Goal: Check status

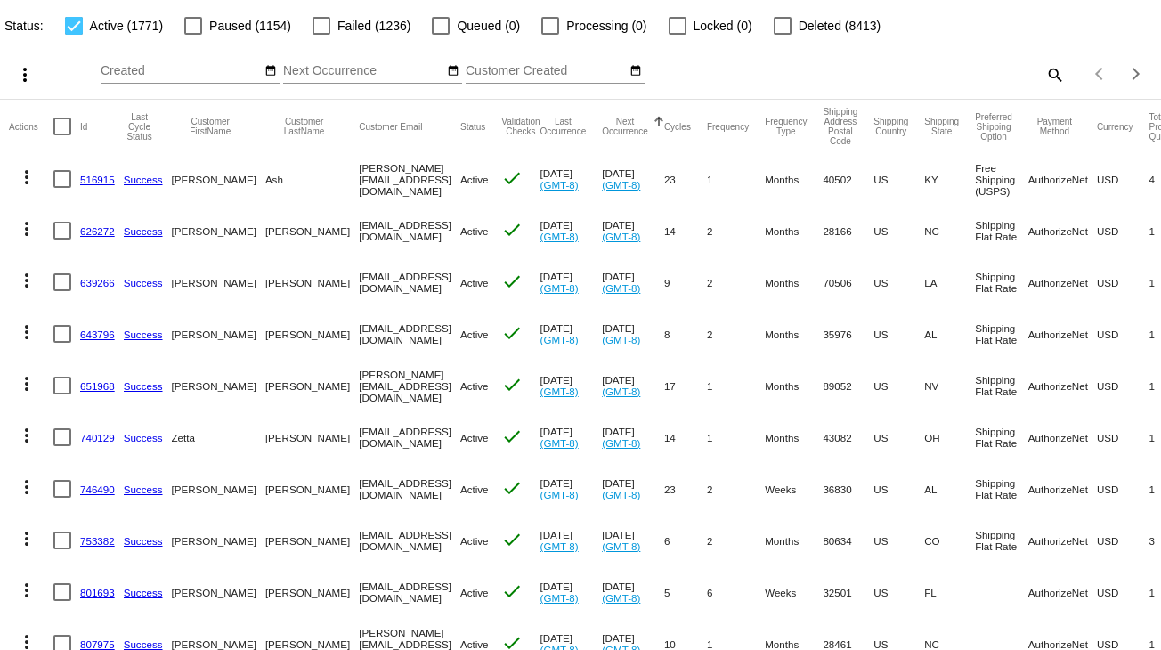
scroll to position [178, 0]
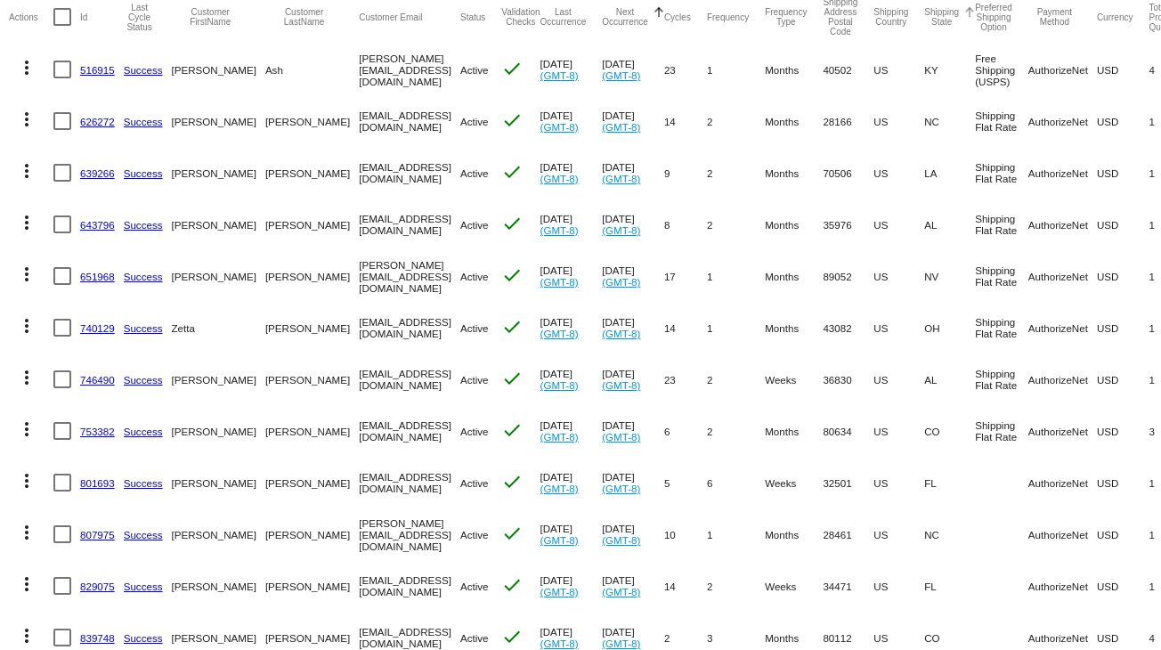
click at [947, 12] on button "Shipping State" at bounding box center [941, 17] width 35 height 20
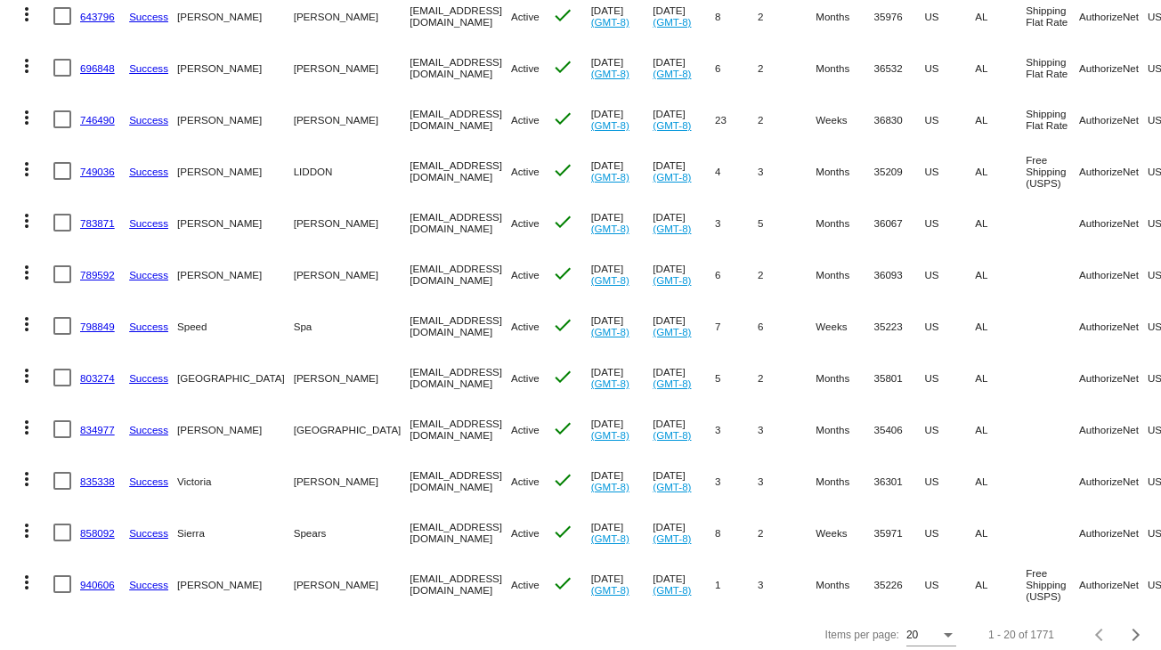
scroll to position [668, 0]
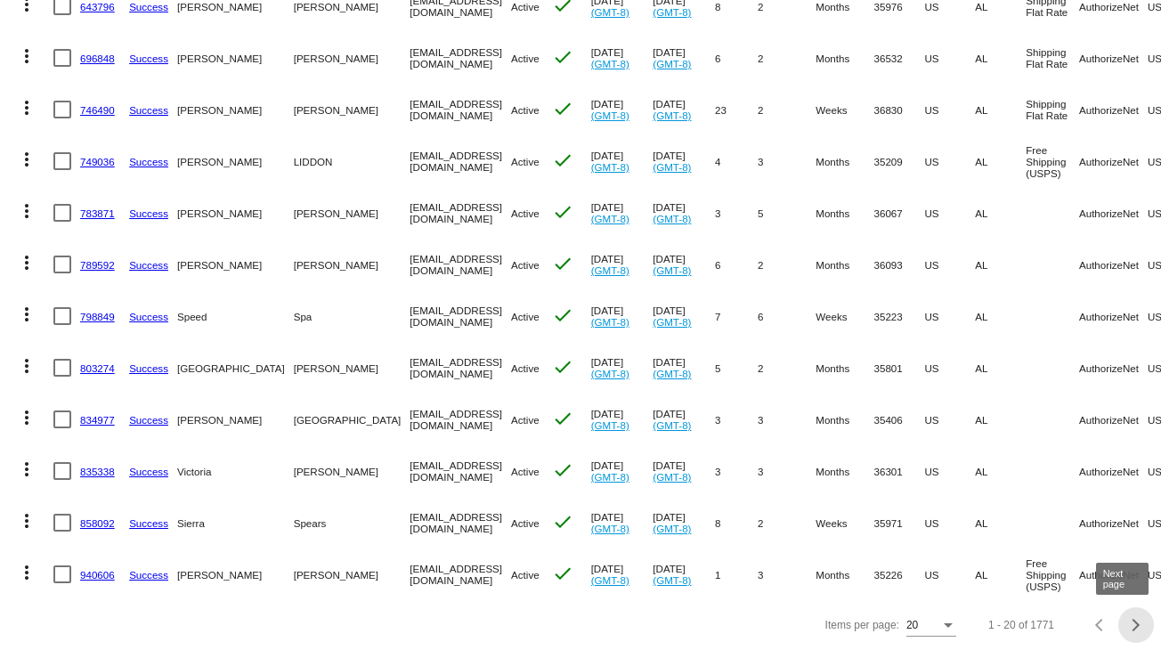
click at [1127, 626] on div "Next page" at bounding box center [1133, 625] width 12 height 12
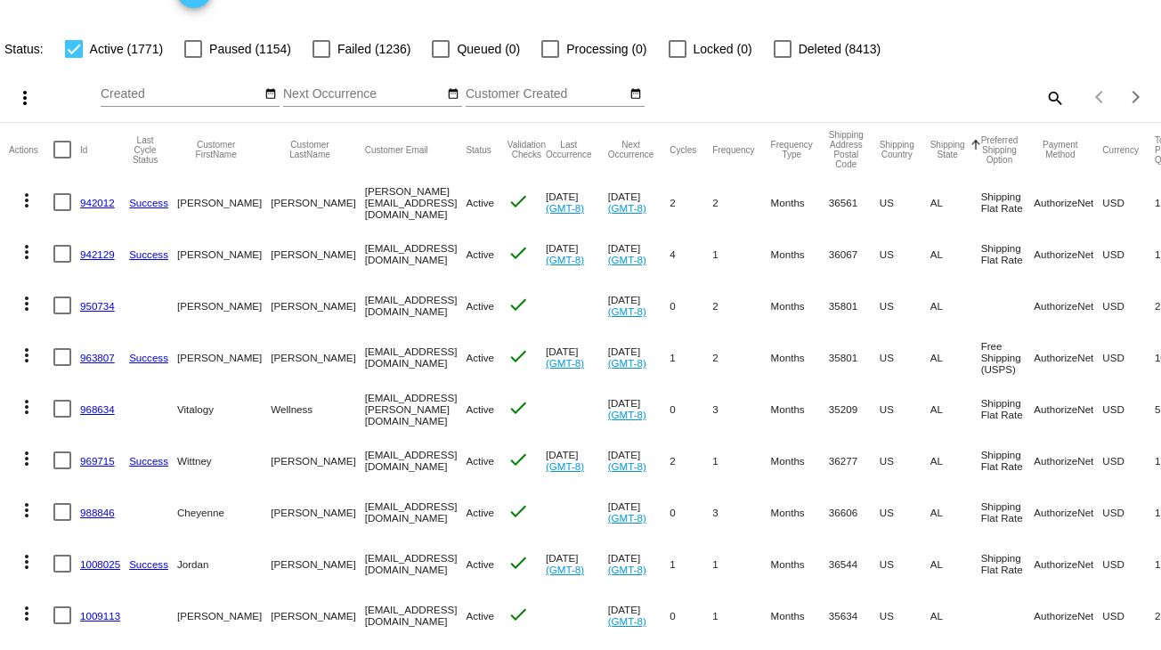
scroll to position [89, 0]
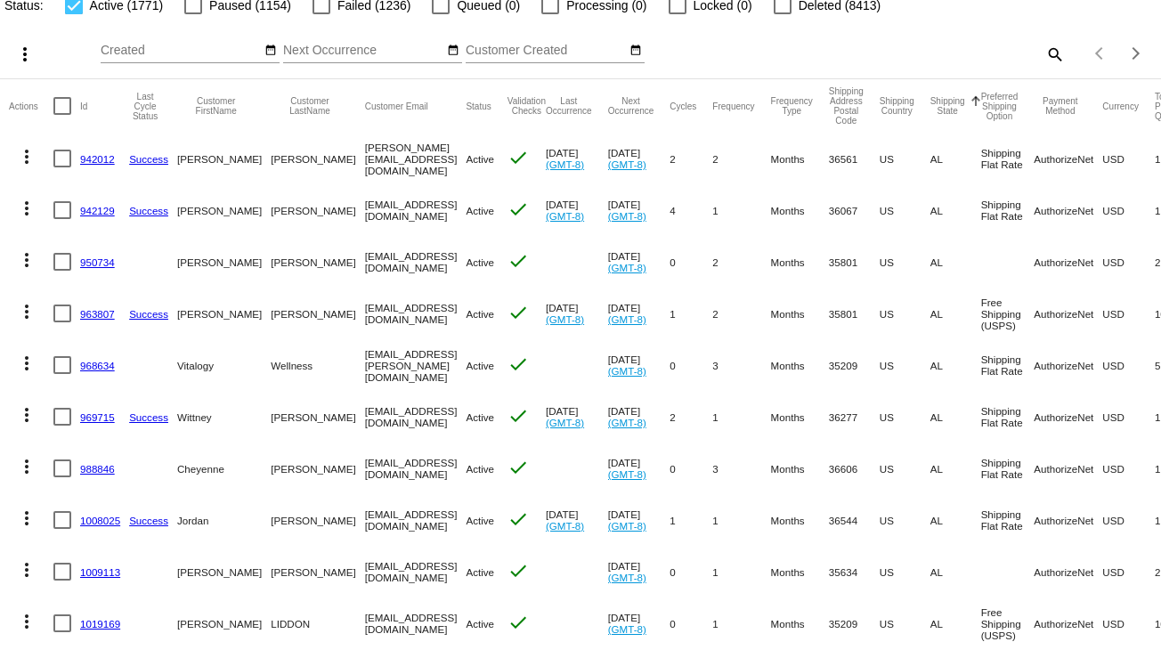
click at [24, 154] on mat-icon "more_vert" at bounding box center [26, 156] width 21 height 21
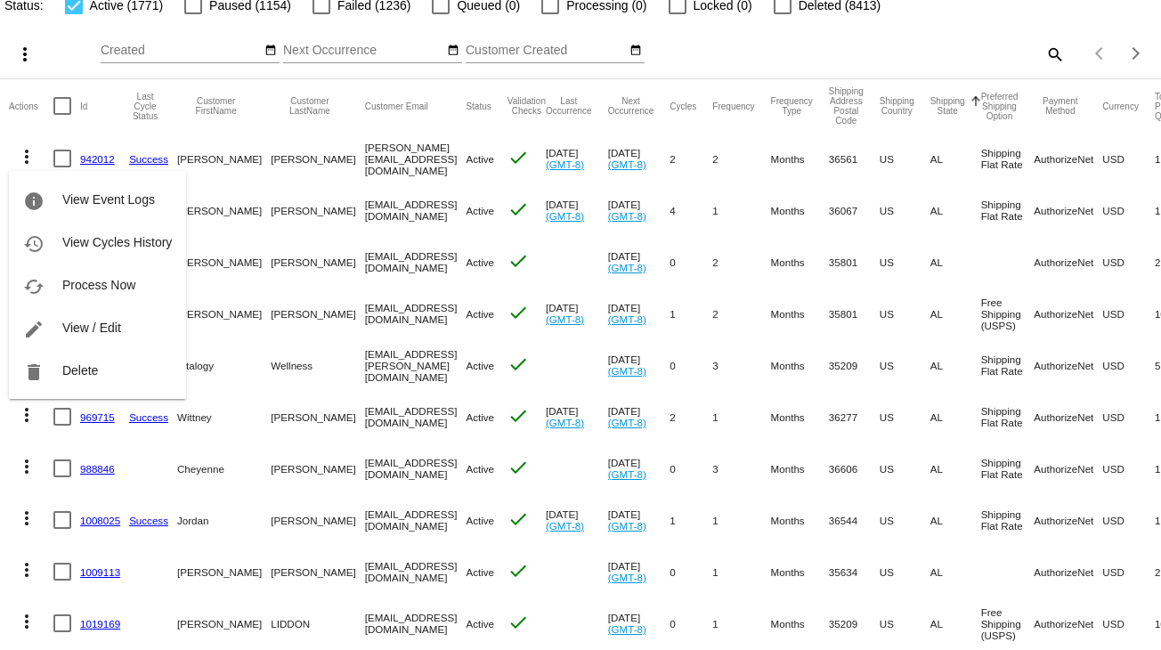
click at [865, 47] on div at bounding box center [580, 325] width 1161 height 650
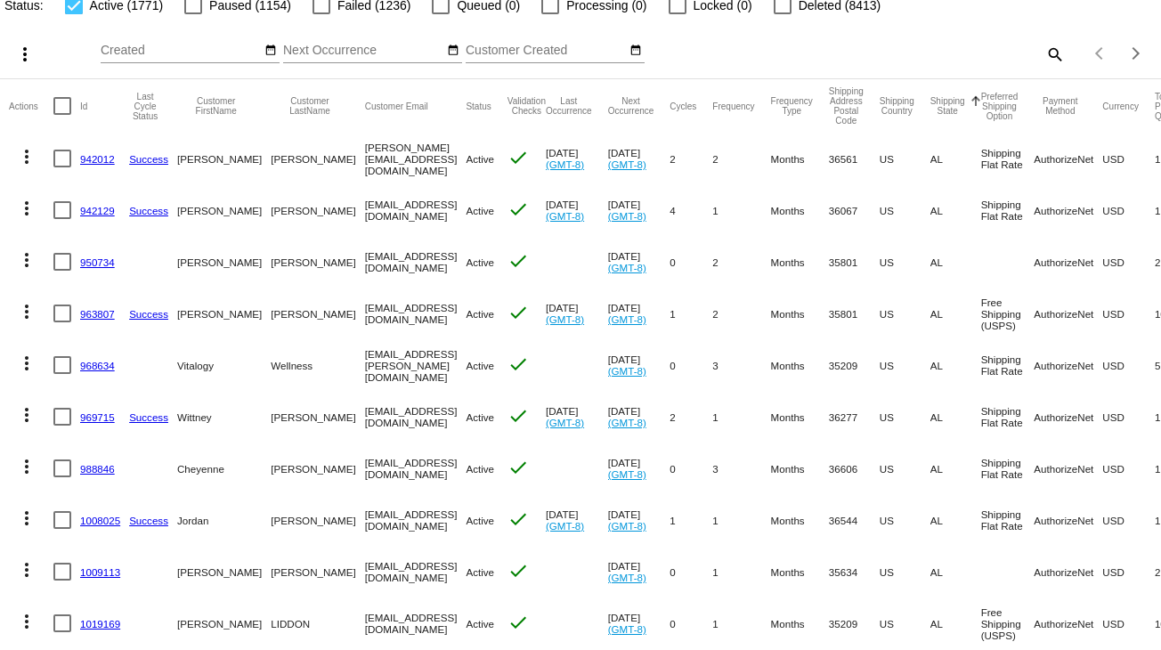
click at [30, 150] on mat-icon "more_vert" at bounding box center [26, 156] width 21 height 21
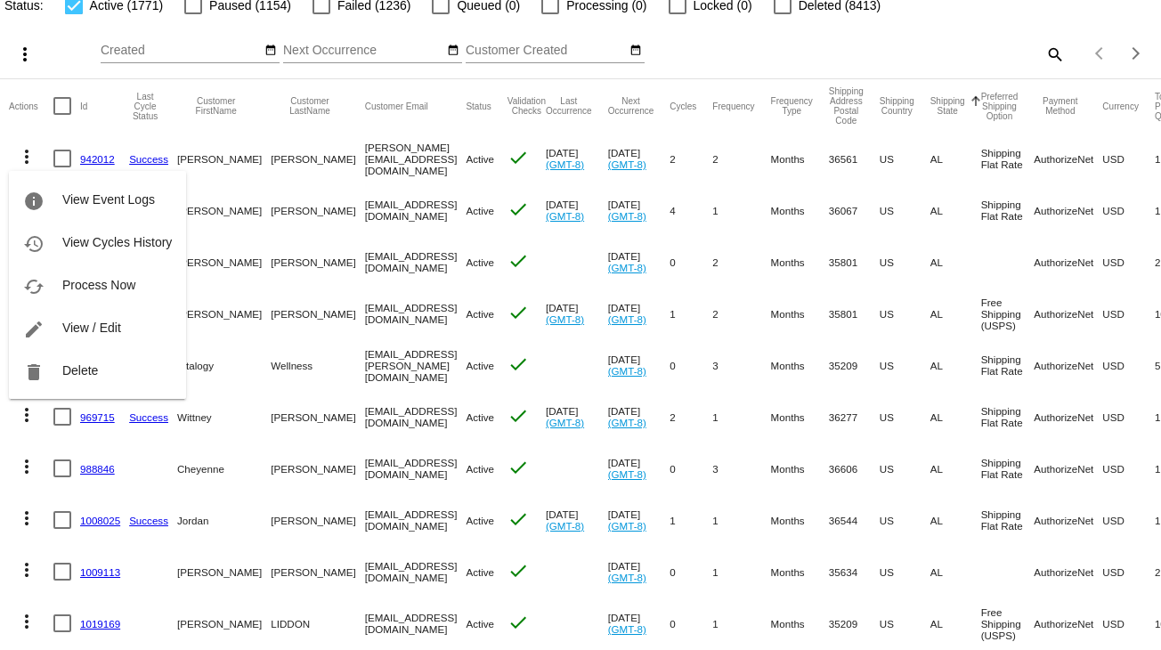
click at [865, 56] on div at bounding box center [580, 325] width 1161 height 650
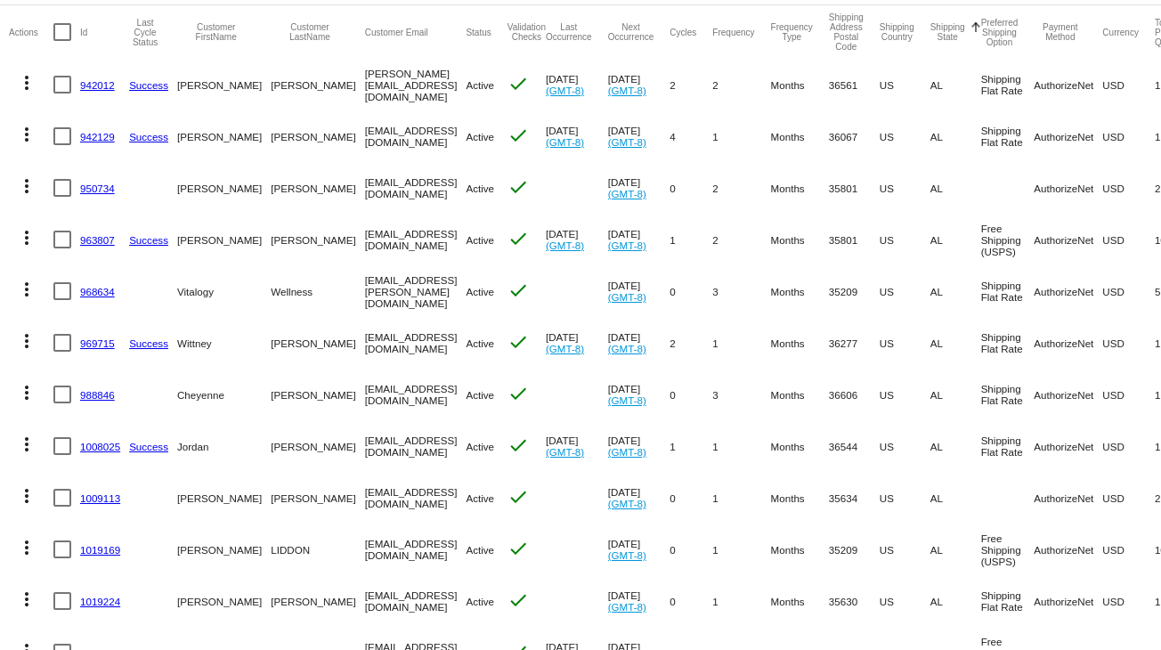
scroll to position [134, 0]
